Goal: Information Seeking & Learning: Learn about a topic

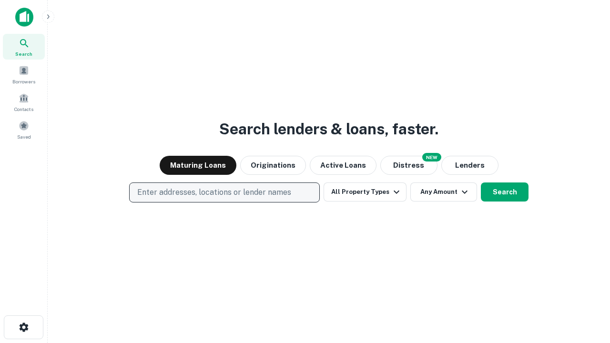
click at [224, 192] on p "Enter addresses, locations or lender names" at bounding box center [214, 192] width 154 height 11
type input "**********"
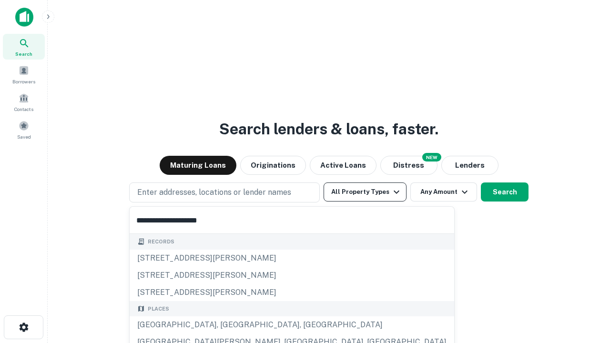
click at [228, 325] on div "[GEOGRAPHIC_DATA], [GEOGRAPHIC_DATA], [GEOGRAPHIC_DATA]" at bounding box center [292, 324] width 324 height 17
click at [365, 192] on button "All Property Types" at bounding box center [364, 191] width 83 height 19
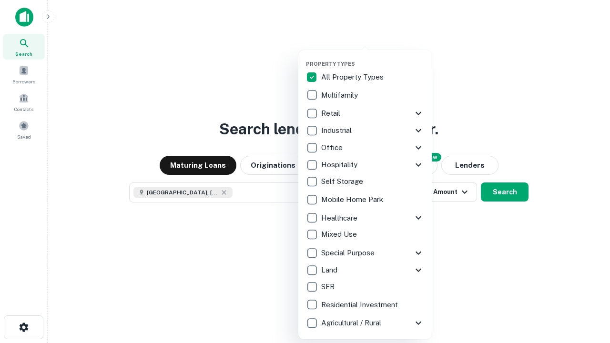
click at [372, 58] on button "button" at bounding box center [372, 58] width 133 height 0
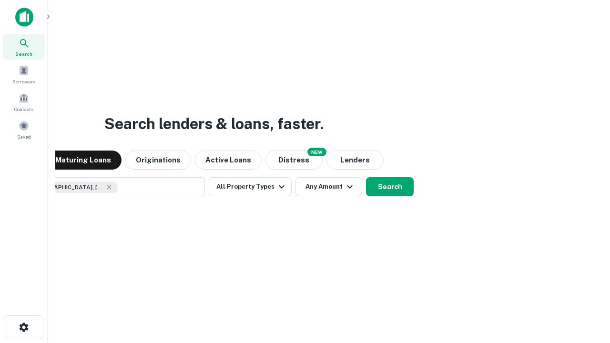
scroll to position [15, 0]
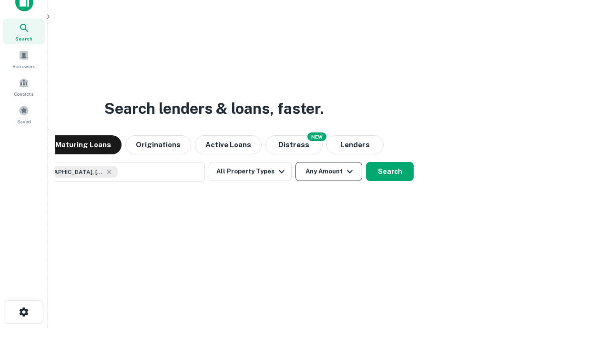
click at [295, 162] on button "Any Amount" at bounding box center [328, 171] width 67 height 19
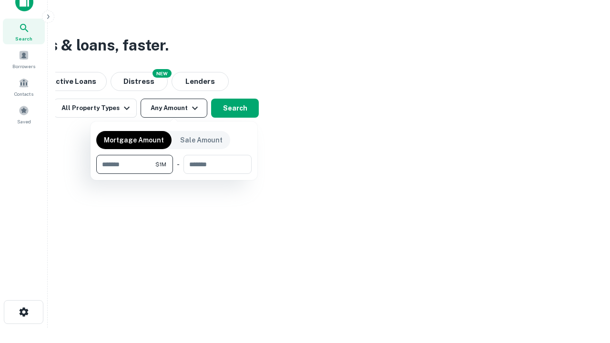
type input "*******"
click at [174, 174] on button "button" at bounding box center [173, 174] width 155 height 0
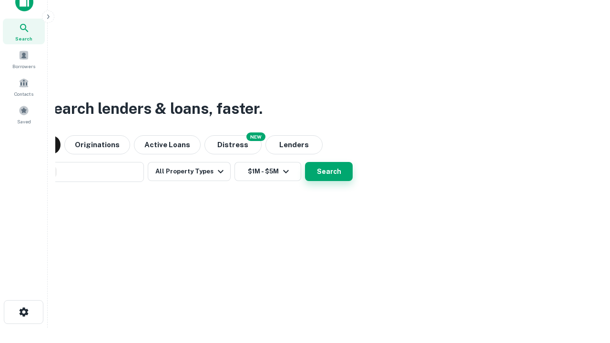
click at [305, 162] on button "Search" at bounding box center [329, 171] width 48 height 19
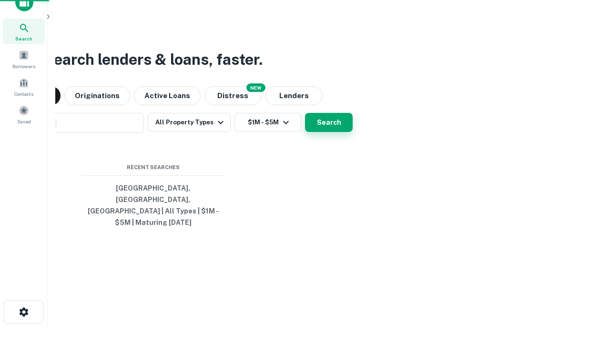
scroll to position [31, 270]
